Goal: Task Accomplishment & Management: Manage account settings

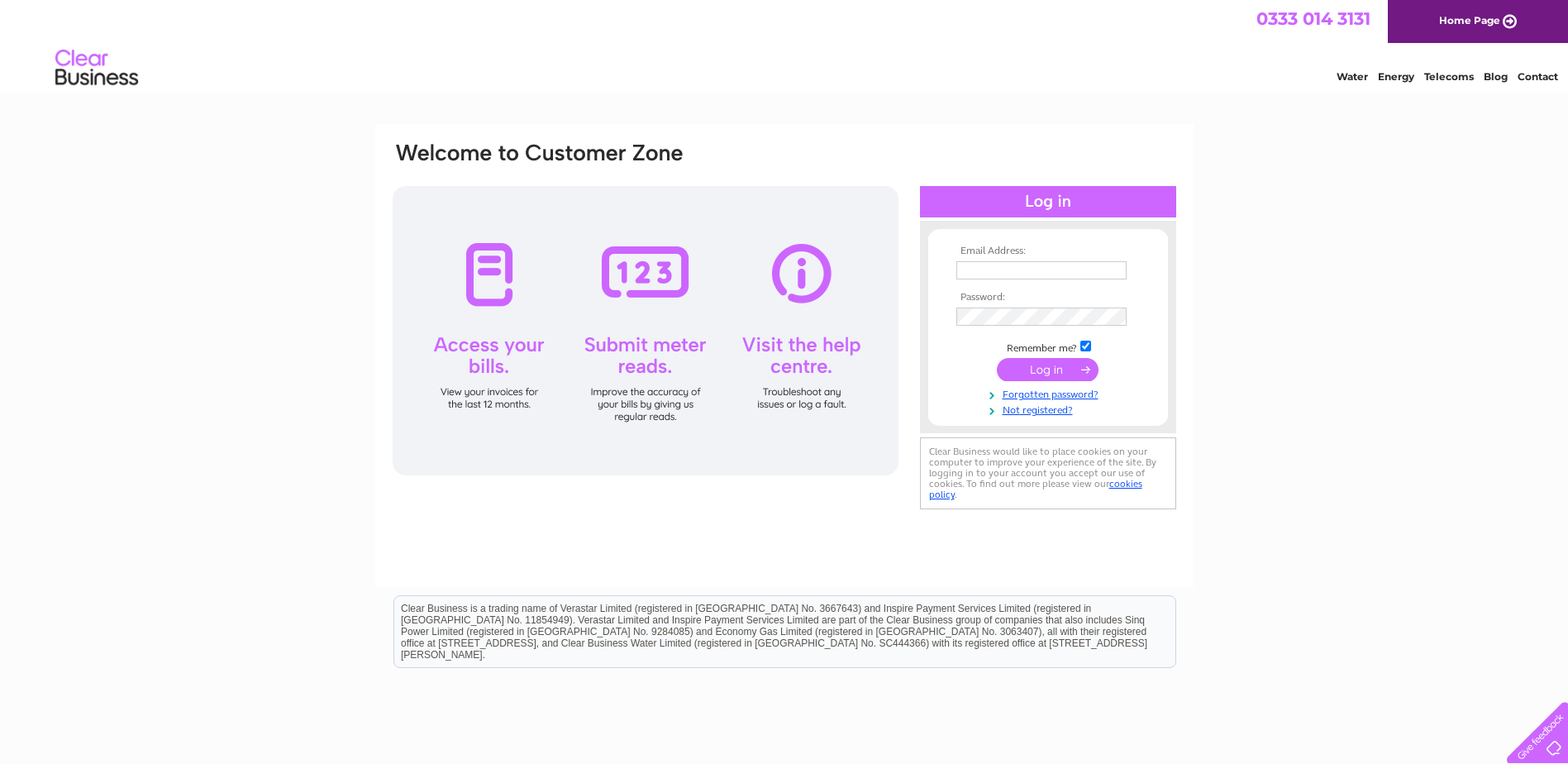
drag, startPoint x: 986, startPoint y: 273, endPoint x: 999, endPoint y: 261, distance: 17.7
click at [987, 271] on input "text" at bounding box center [1042, 270] width 170 height 18
type input "anne@wigtownbookfestival.com"
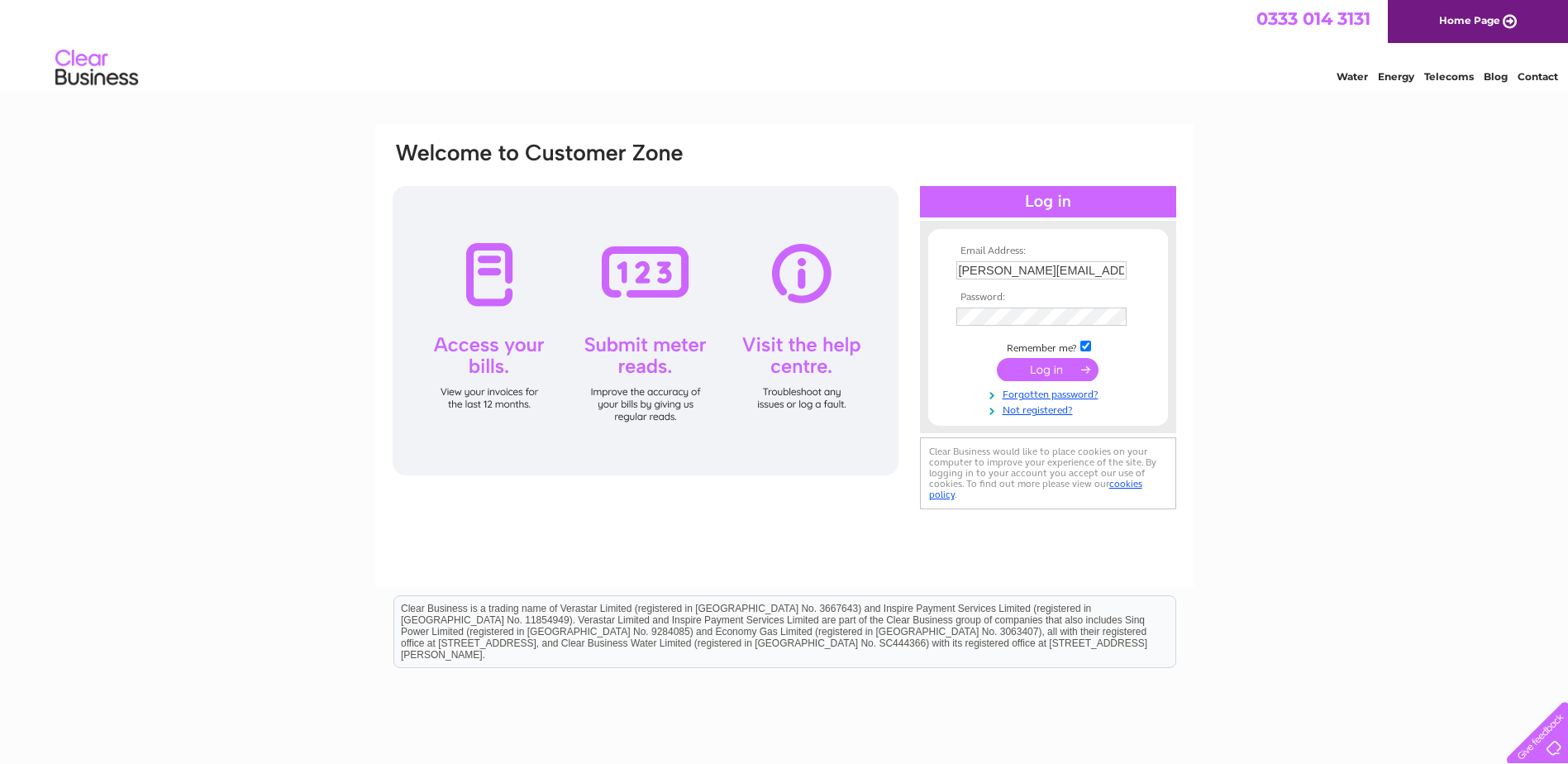
click at [1056, 373] on input "submit" at bounding box center [1048, 369] width 102 height 23
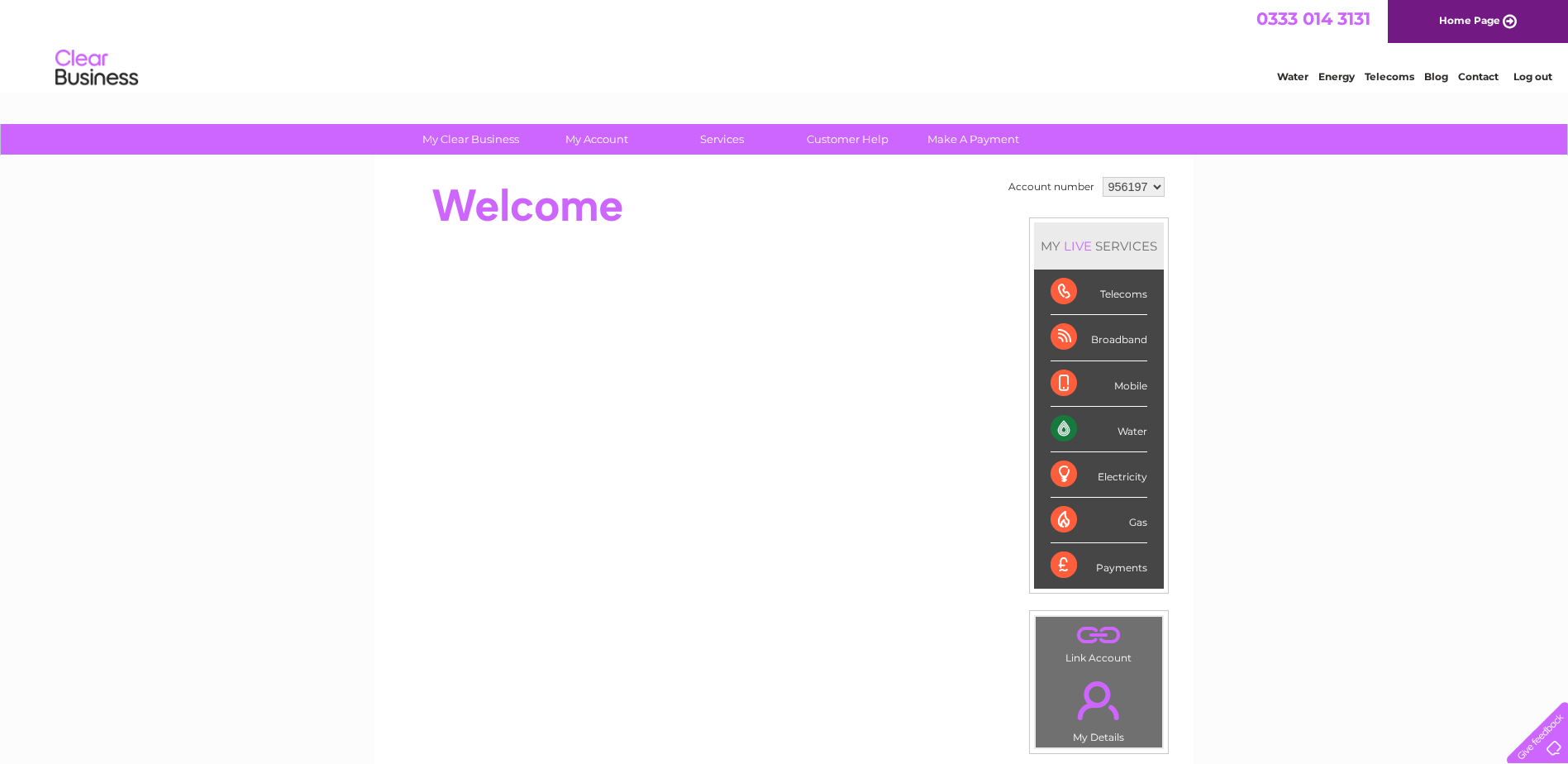
click at [1159, 185] on select "956197 956498" at bounding box center [1133, 186] width 62 height 19
select select "956498"
click at [1103, 177] on select "956197 956498" at bounding box center [1133, 186] width 62 height 19
click at [1153, 184] on select "956197 956498" at bounding box center [1133, 186] width 62 height 19
select select "956197"
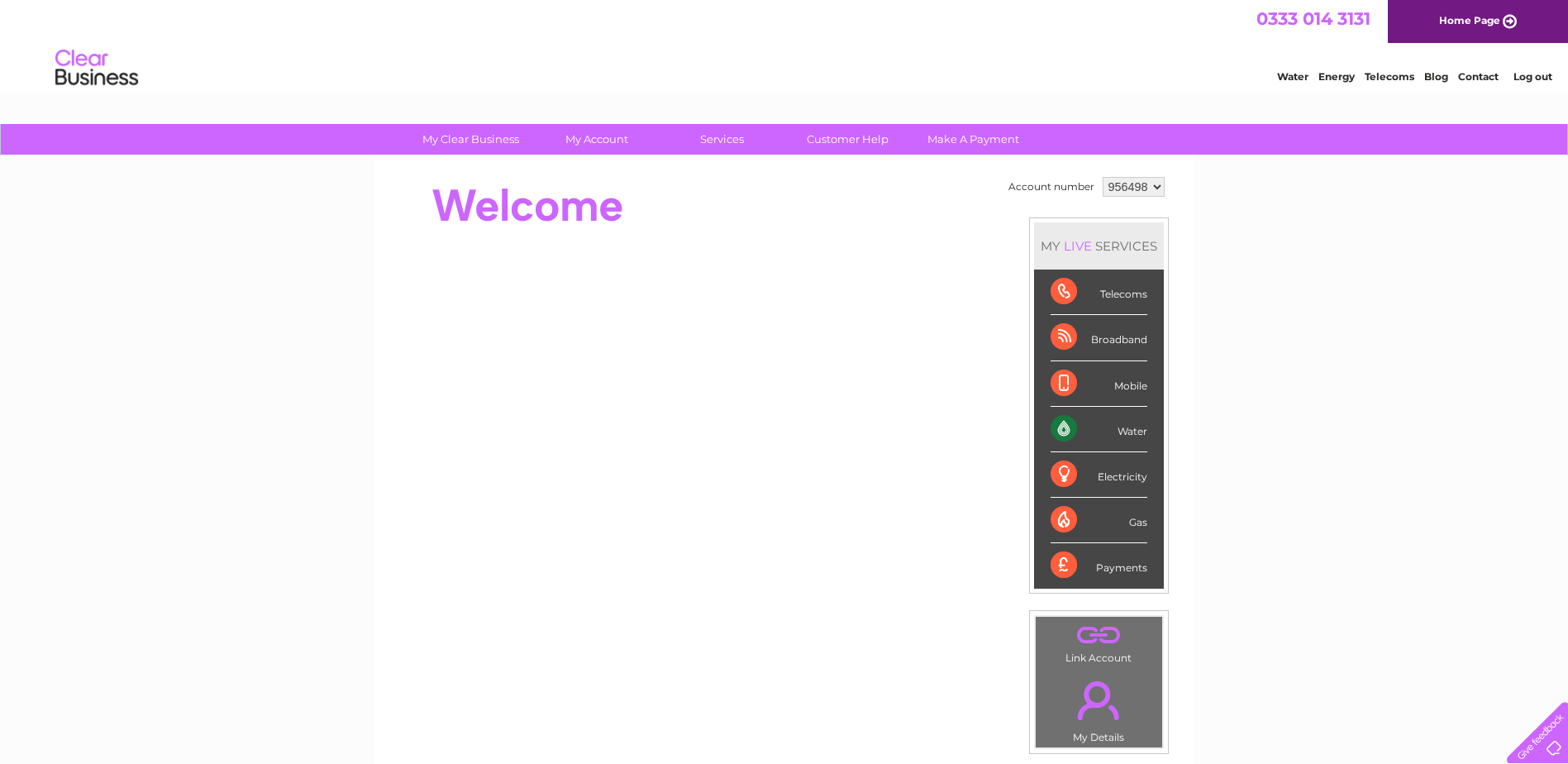
click at [1103, 177] on select "956197 956498" at bounding box center [1133, 186] width 62 height 19
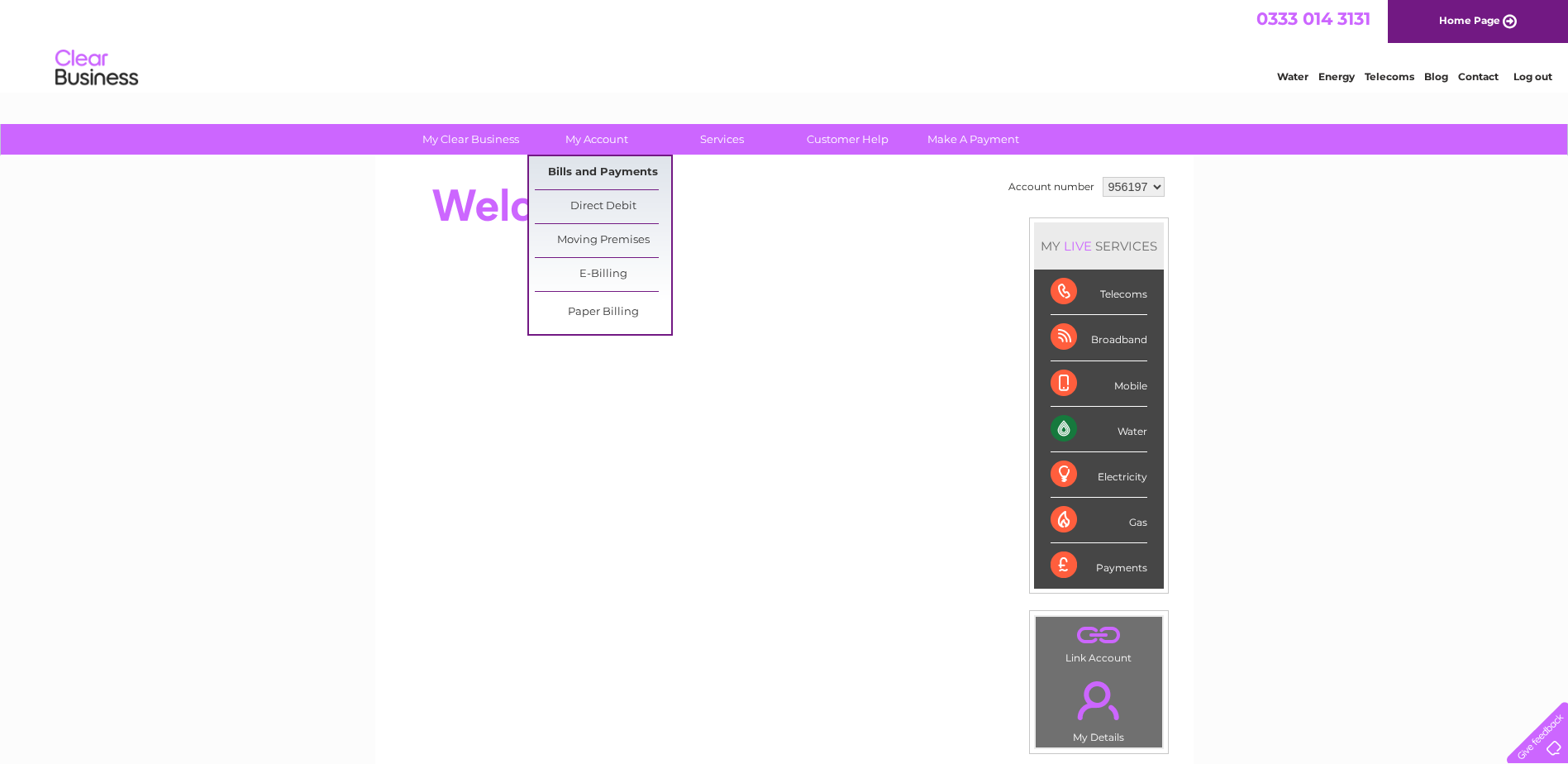
click at [622, 179] on link "Bills and Payments" at bounding box center [602, 173] width 136 height 33
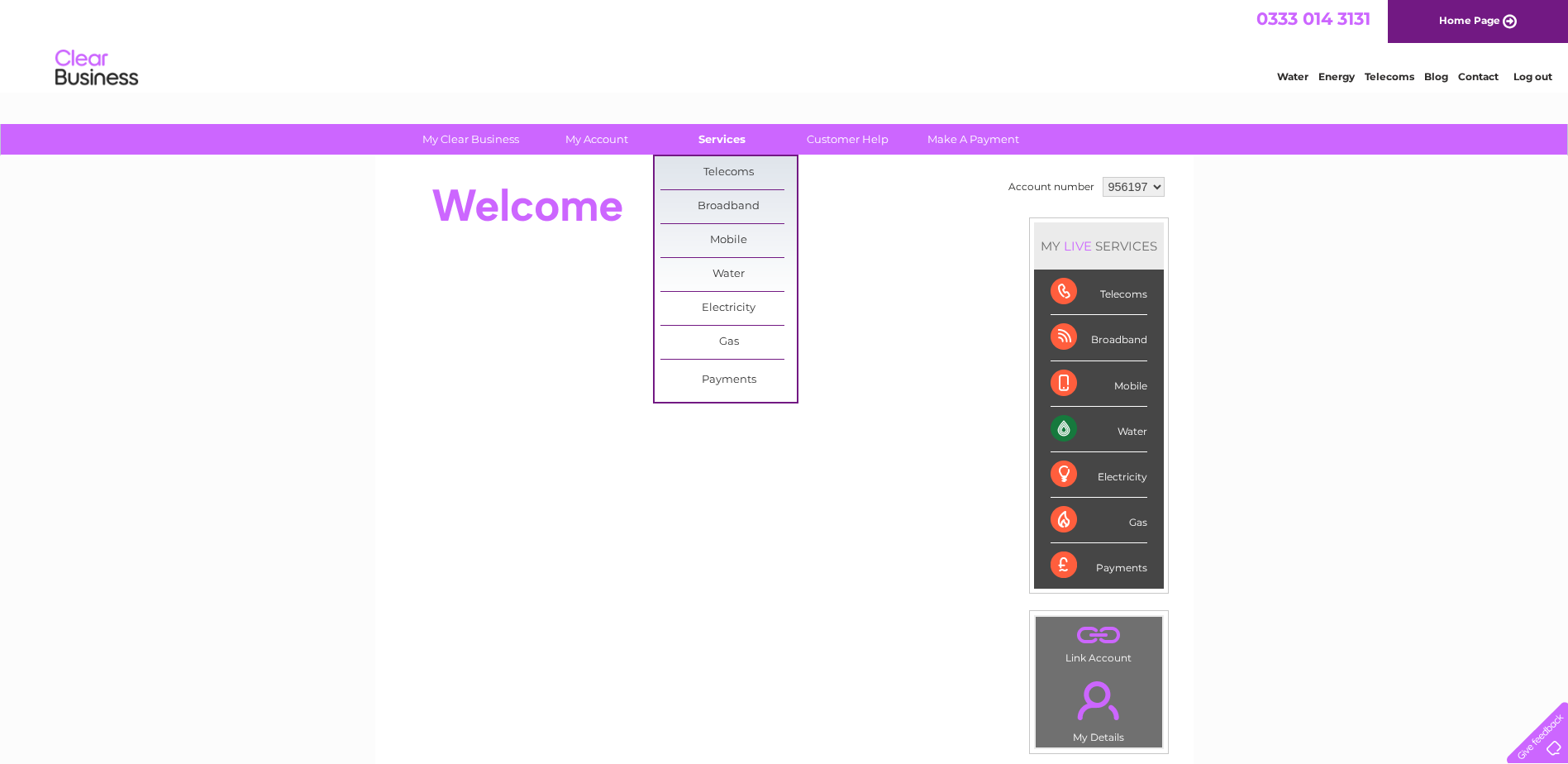
click at [745, 137] on link "Services" at bounding box center [722, 139] width 136 height 31
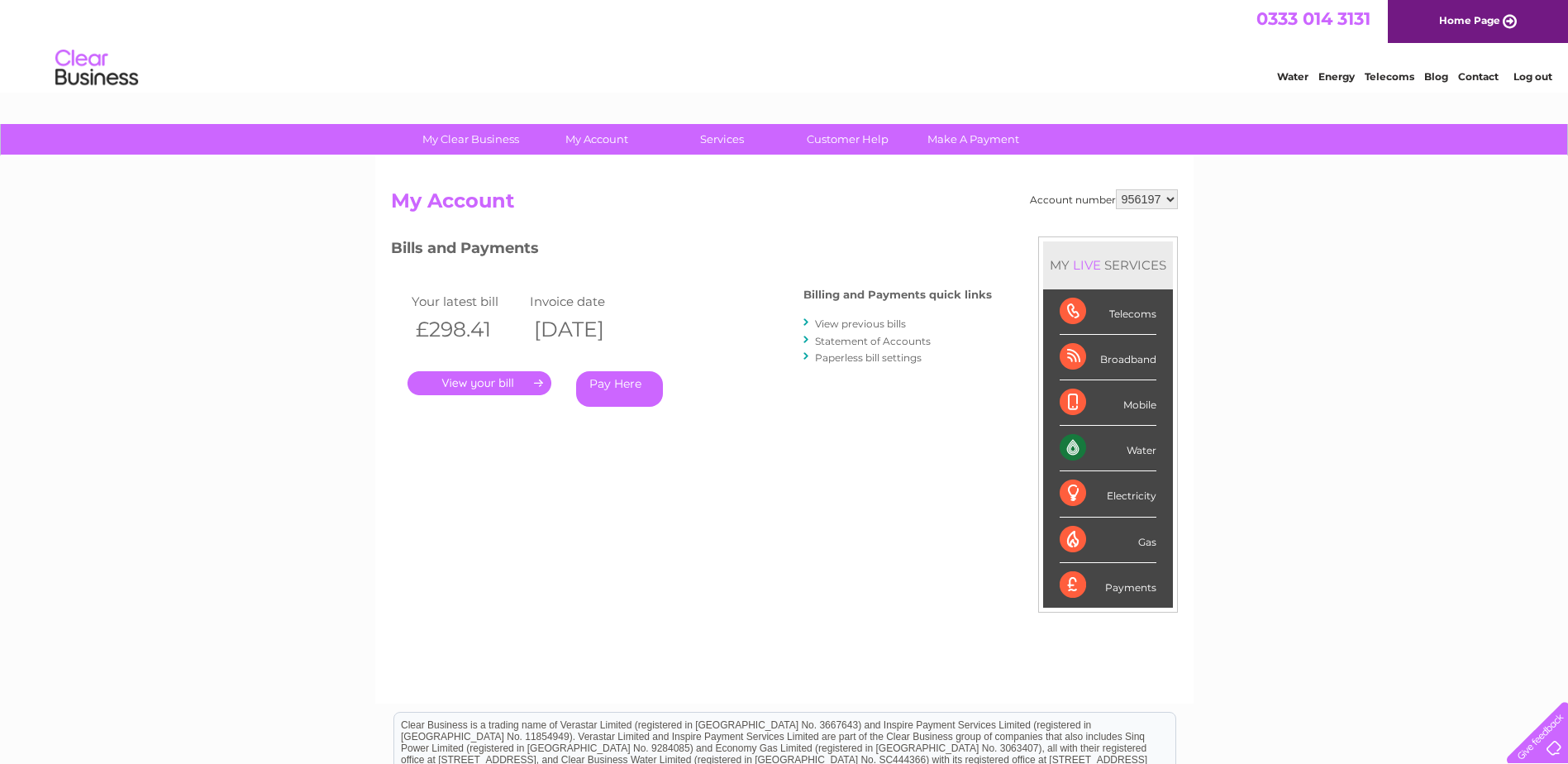
click at [475, 377] on link "." at bounding box center [480, 383] width 144 height 24
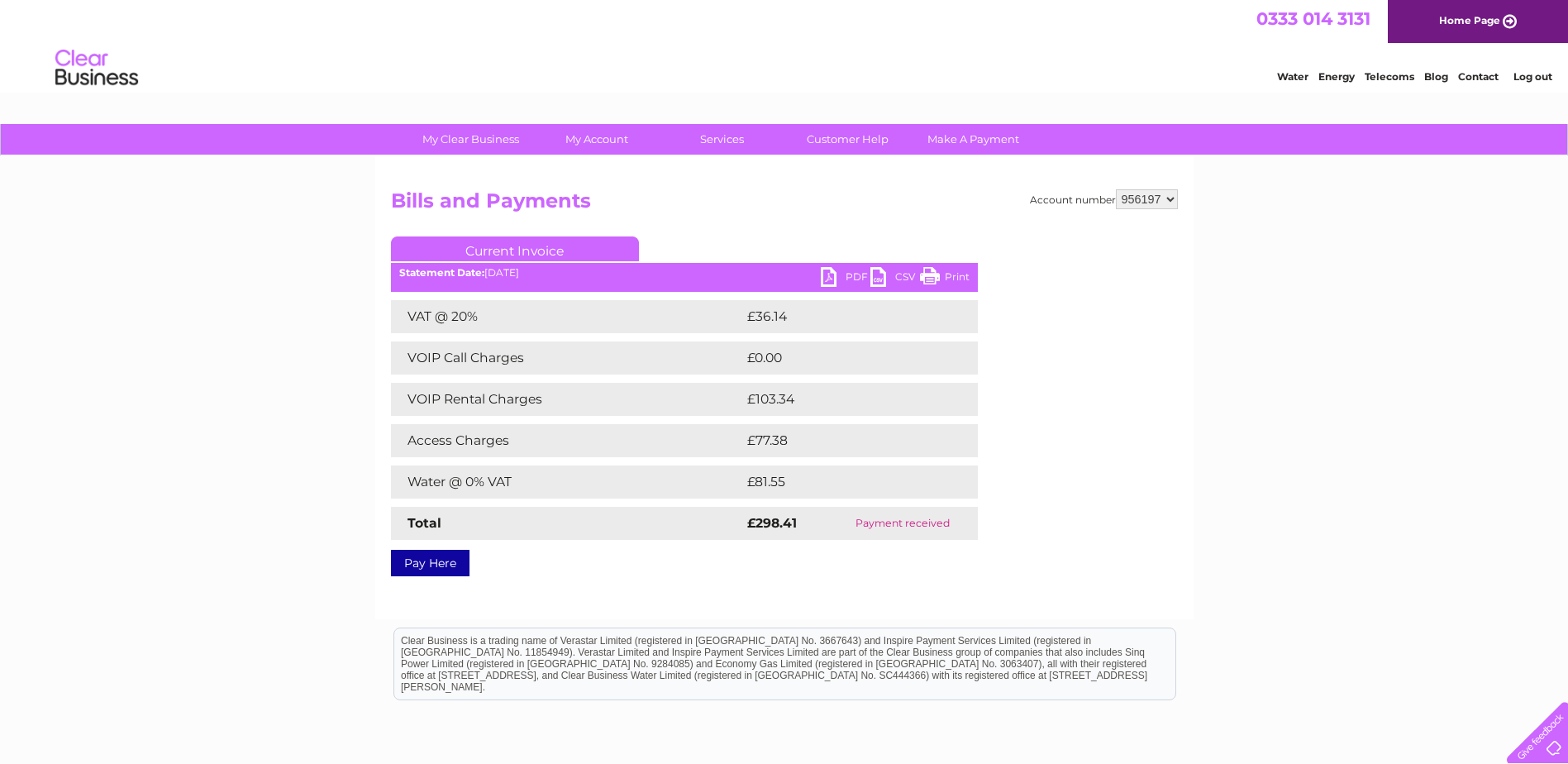
click at [1167, 198] on select "956197 956498" at bounding box center [1147, 199] width 62 height 19
select select "956498"
click at [1117, 190] on select "956197 956498" at bounding box center [1147, 199] width 62 height 19
